Goal: Task Accomplishment & Management: Complete application form

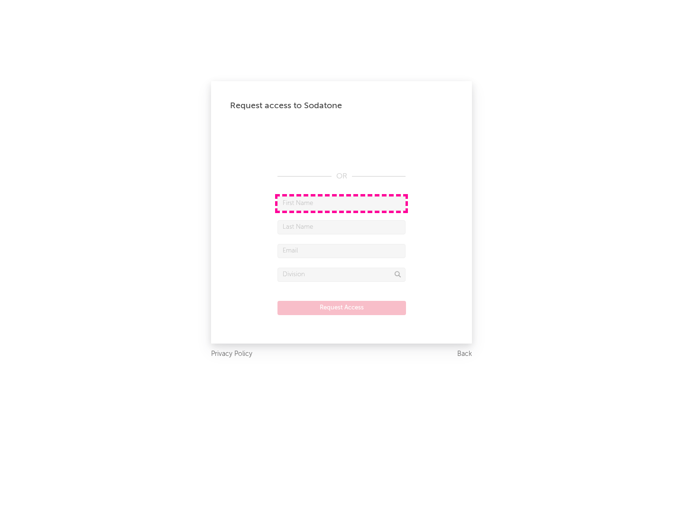
click at [342, 203] on input "text" at bounding box center [342, 203] width 128 height 14
type input "[PERSON_NAME]"
click at [342, 227] on input "text" at bounding box center [342, 227] width 128 height 14
type input "[PERSON_NAME]"
click at [342, 251] on input "text" at bounding box center [342, 251] width 128 height 14
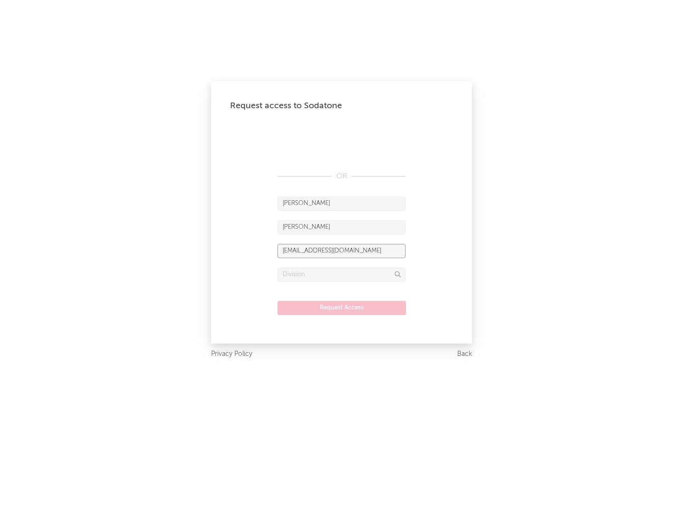
type input "[EMAIL_ADDRESS][DOMAIN_NAME]"
click at [342, 274] on input "text" at bounding box center [342, 275] width 128 height 14
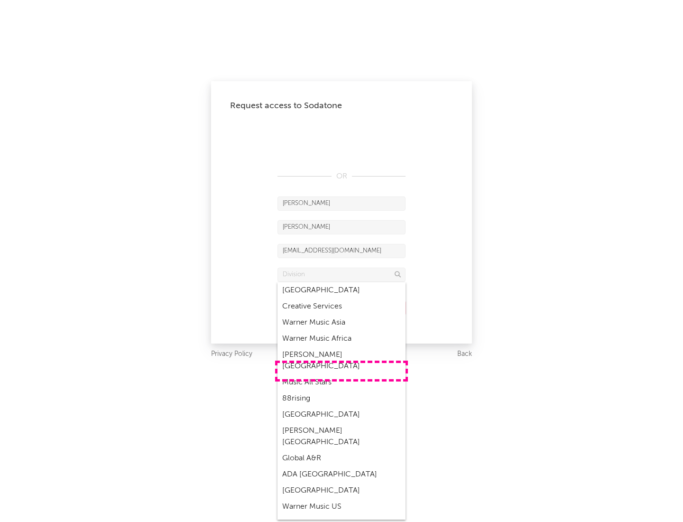
click at [342, 374] on div "Music All Stars" at bounding box center [342, 382] width 128 height 16
type input "Music All Stars"
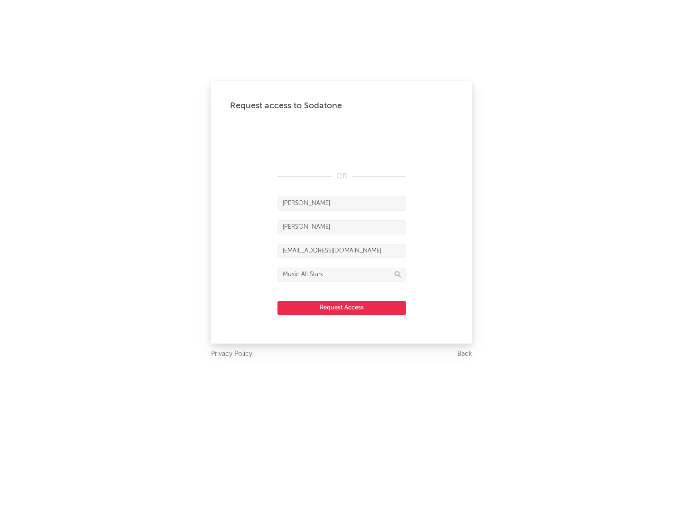
click at [342, 308] on button "Request Access" at bounding box center [342, 308] width 129 height 14
